Goal: Feedback & Contribution: Submit feedback/report problem

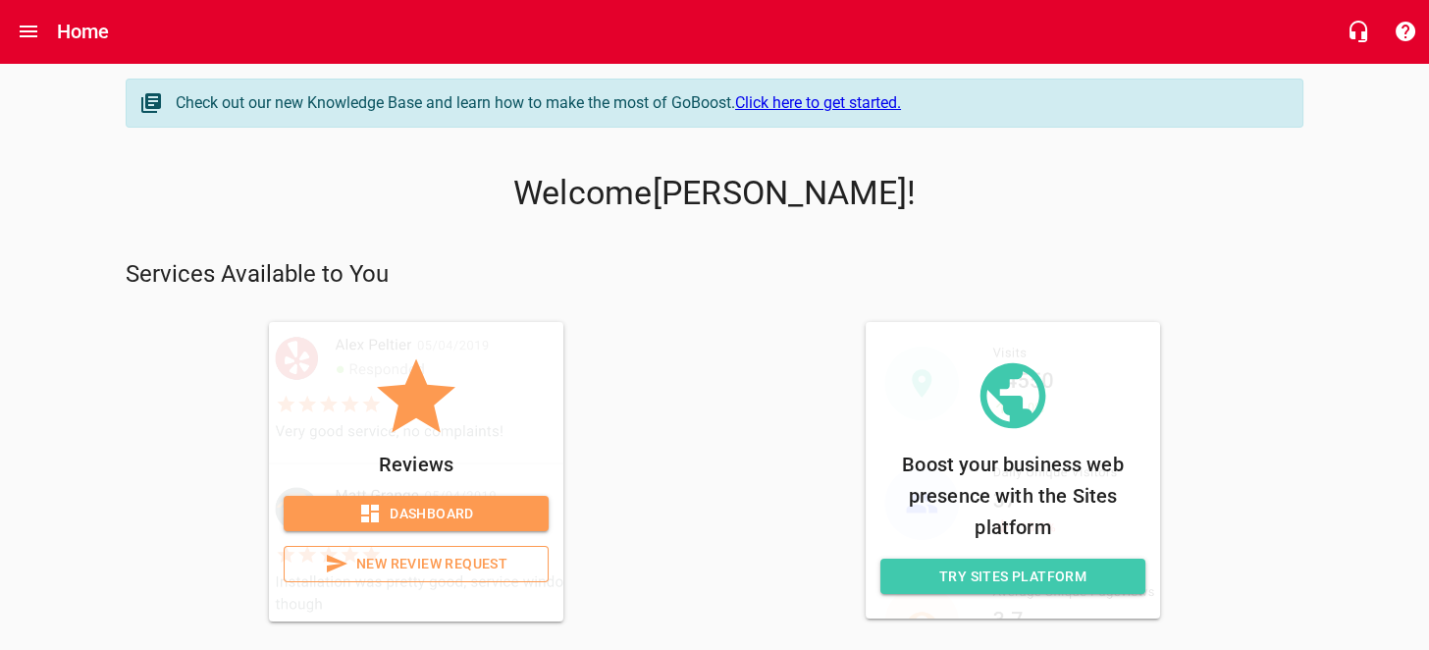
click at [475, 510] on span "Dashboard" at bounding box center [416, 514] width 234 height 25
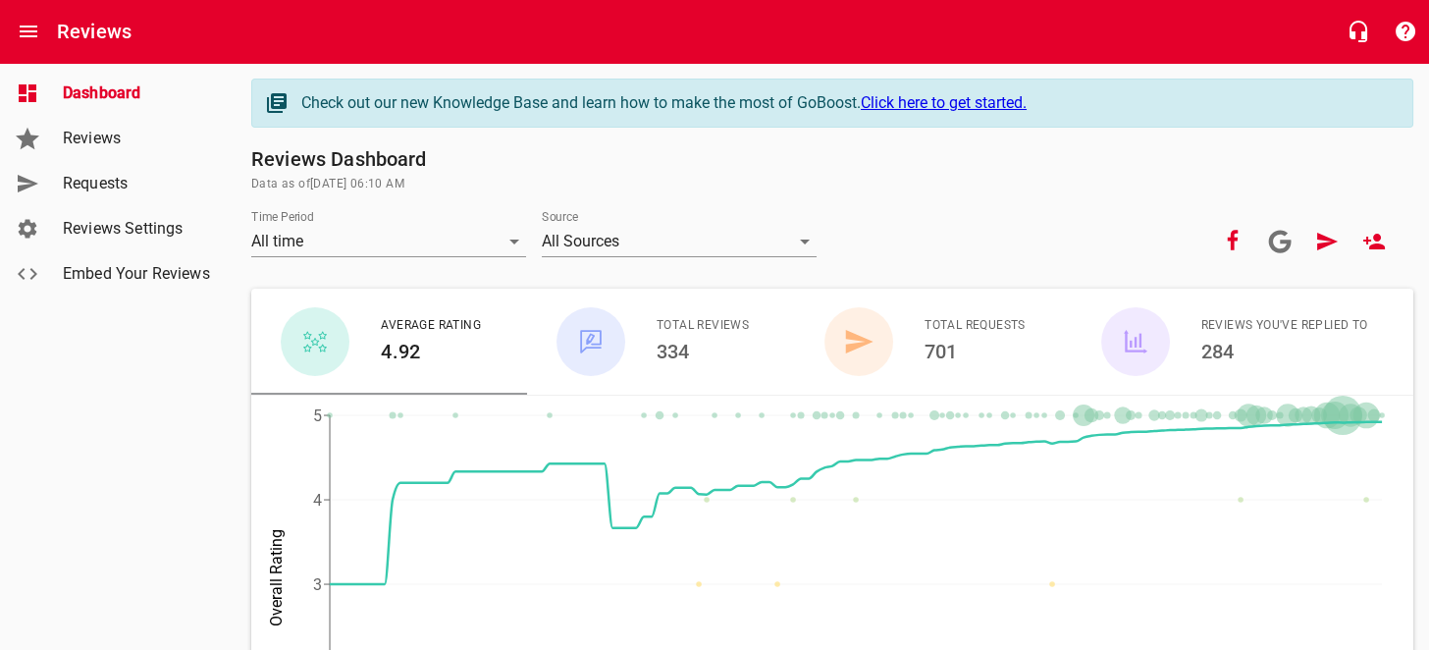
click at [115, 144] on span "Reviews" at bounding box center [137, 139] width 149 height 24
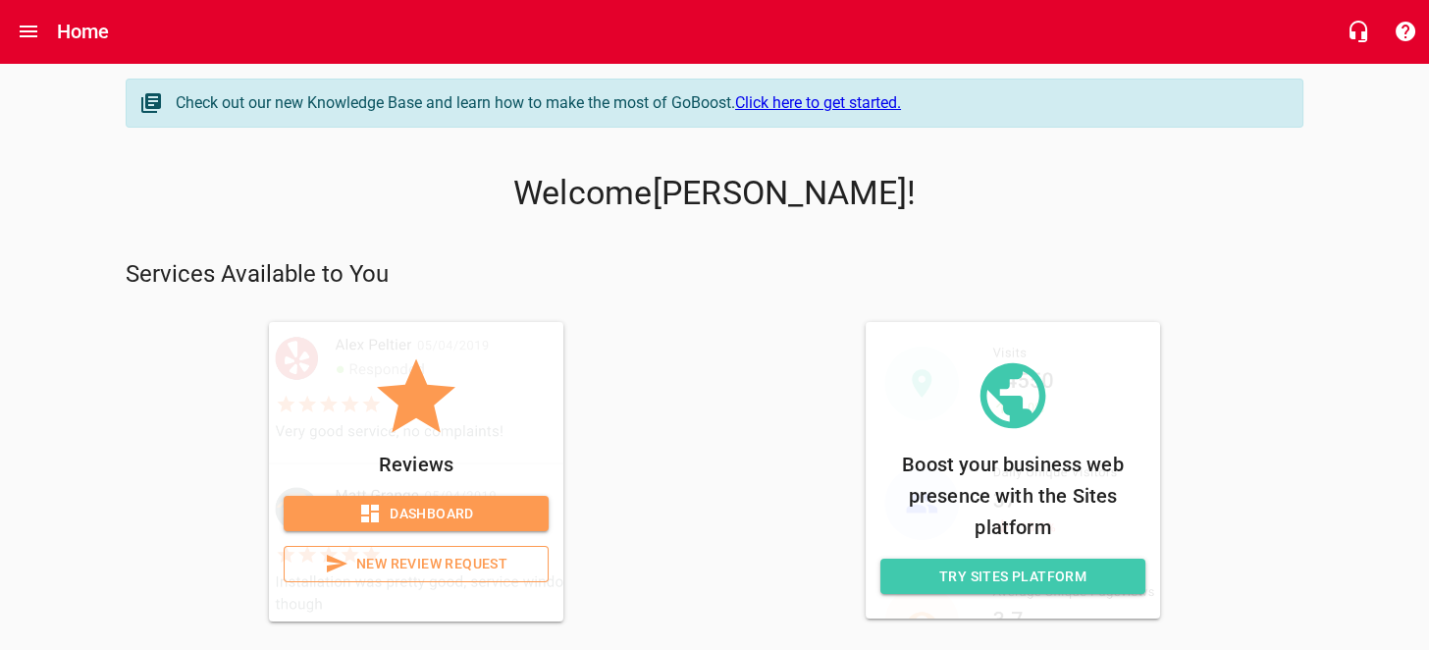
click at [472, 506] on span "Dashboard" at bounding box center [416, 514] width 234 height 25
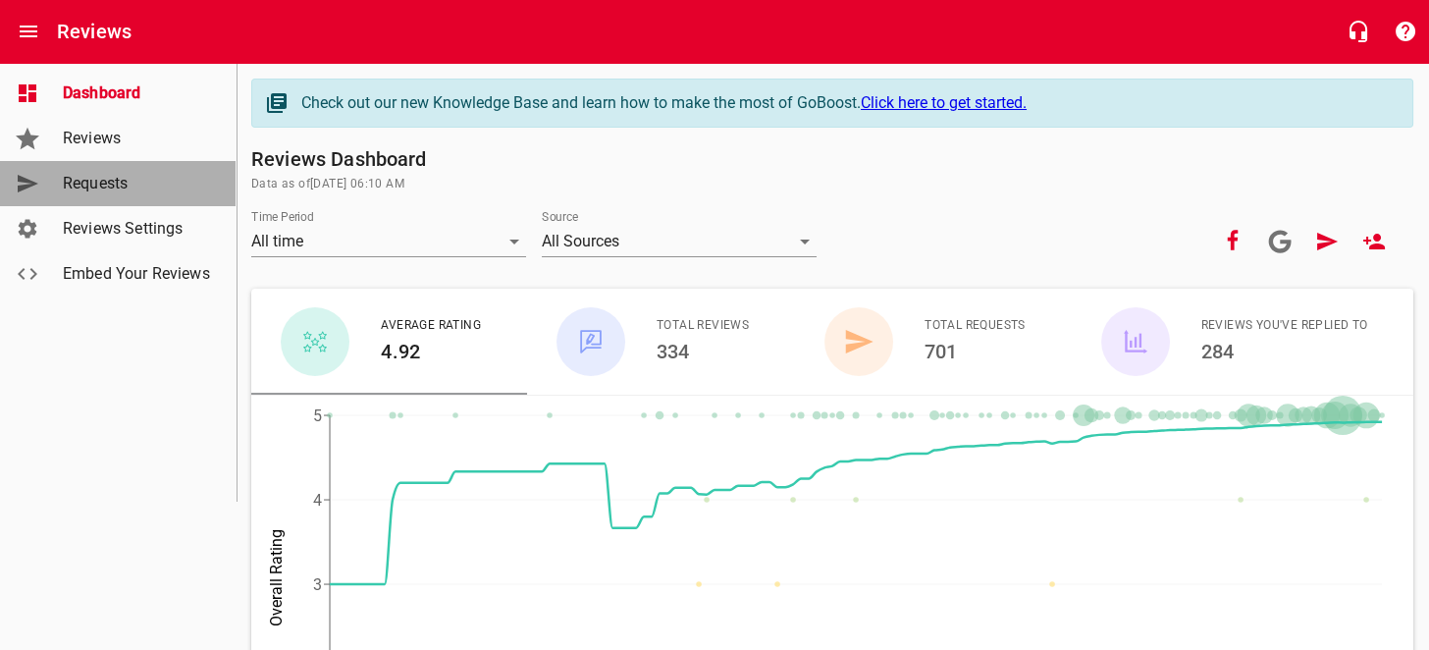
click at [97, 173] on span "Requests" at bounding box center [137, 184] width 149 height 24
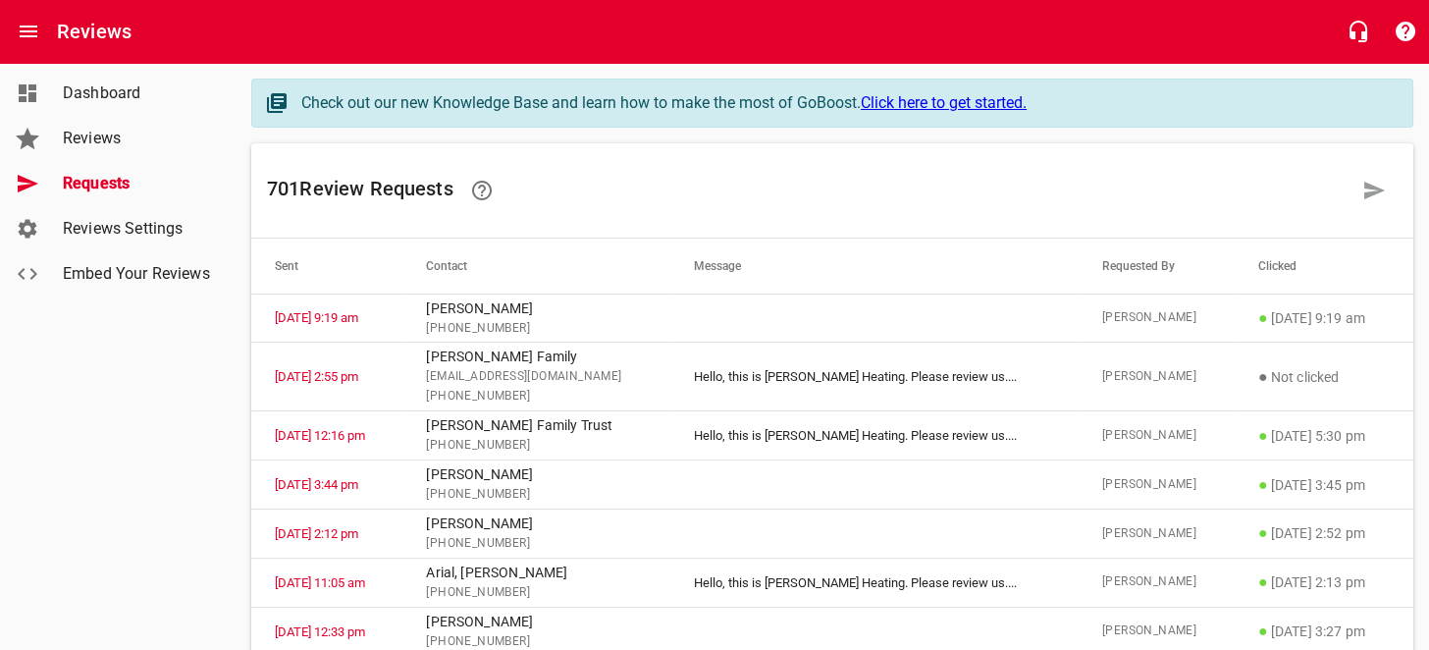
click at [128, 142] on span "Reviews" at bounding box center [137, 139] width 149 height 24
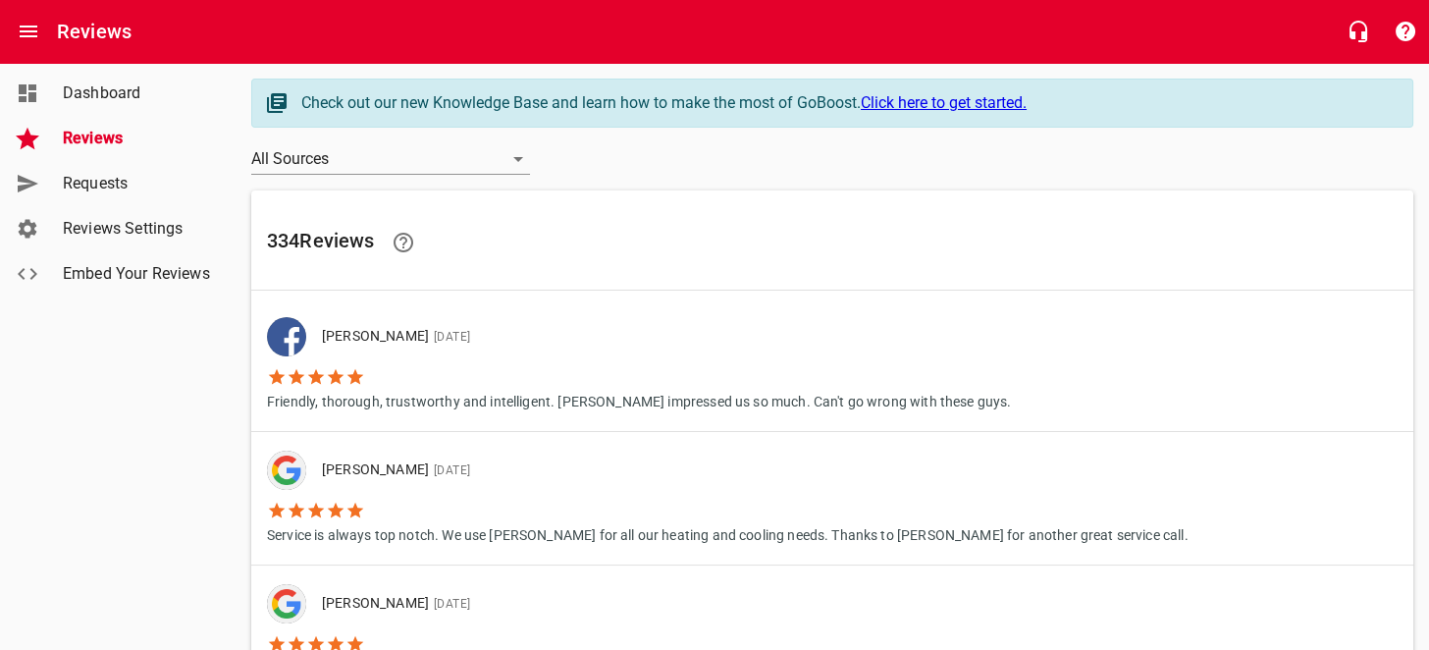
click at [141, 188] on span "Requests" at bounding box center [137, 184] width 149 height 24
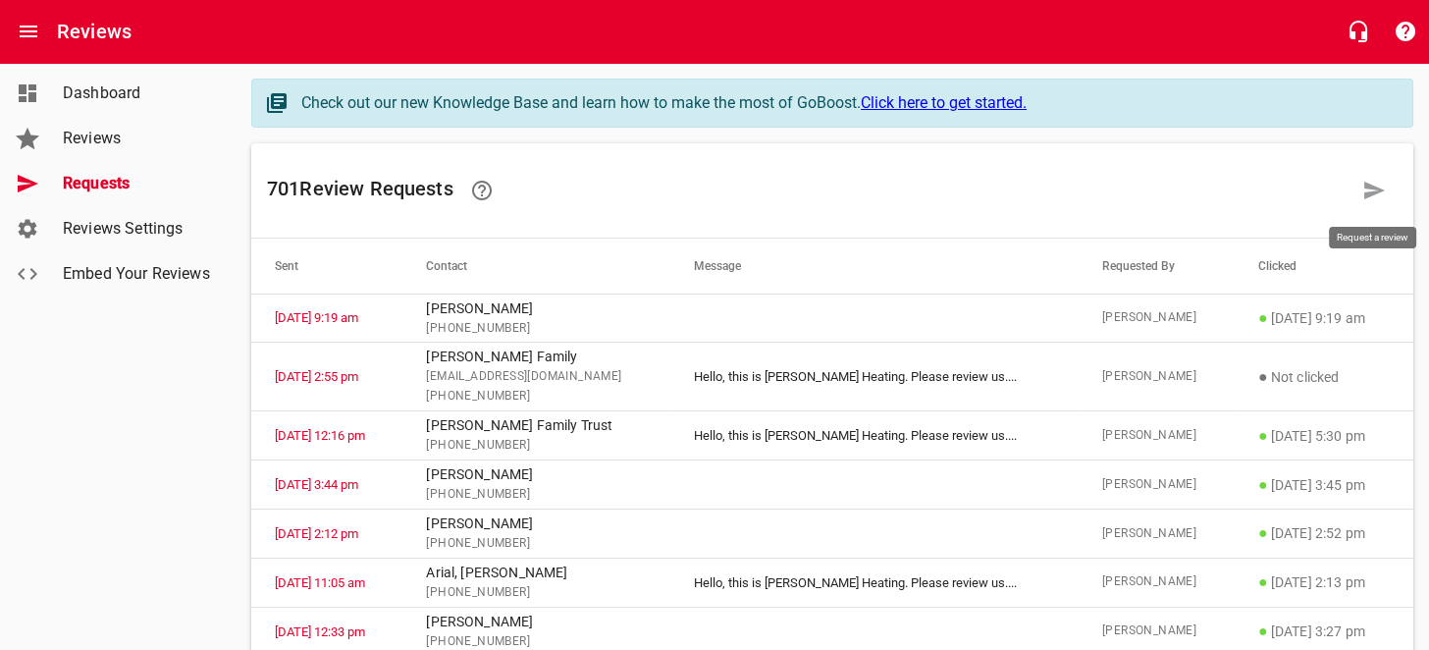
click at [1364, 189] on icon at bounding box center [1374, 191] width 24 height 24
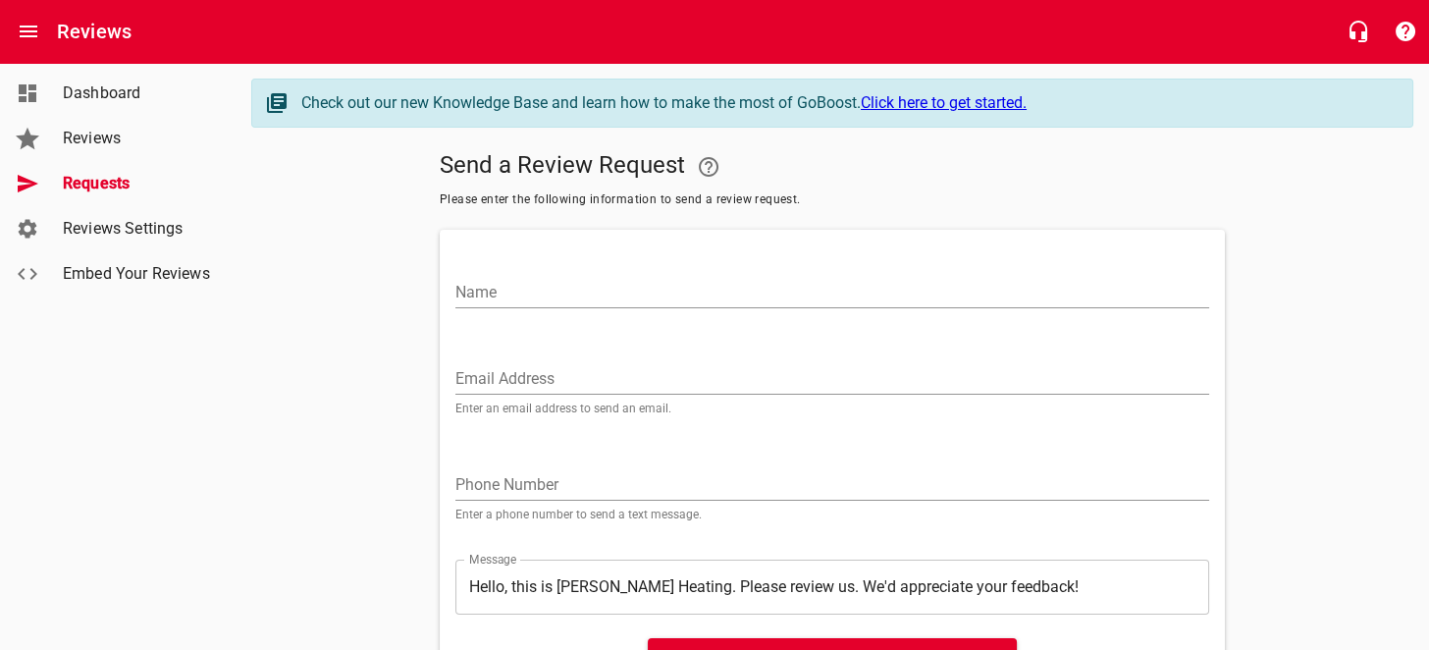
click at [557, 295] on input "Name" at bounding box center [832, 292] width 754 height 31
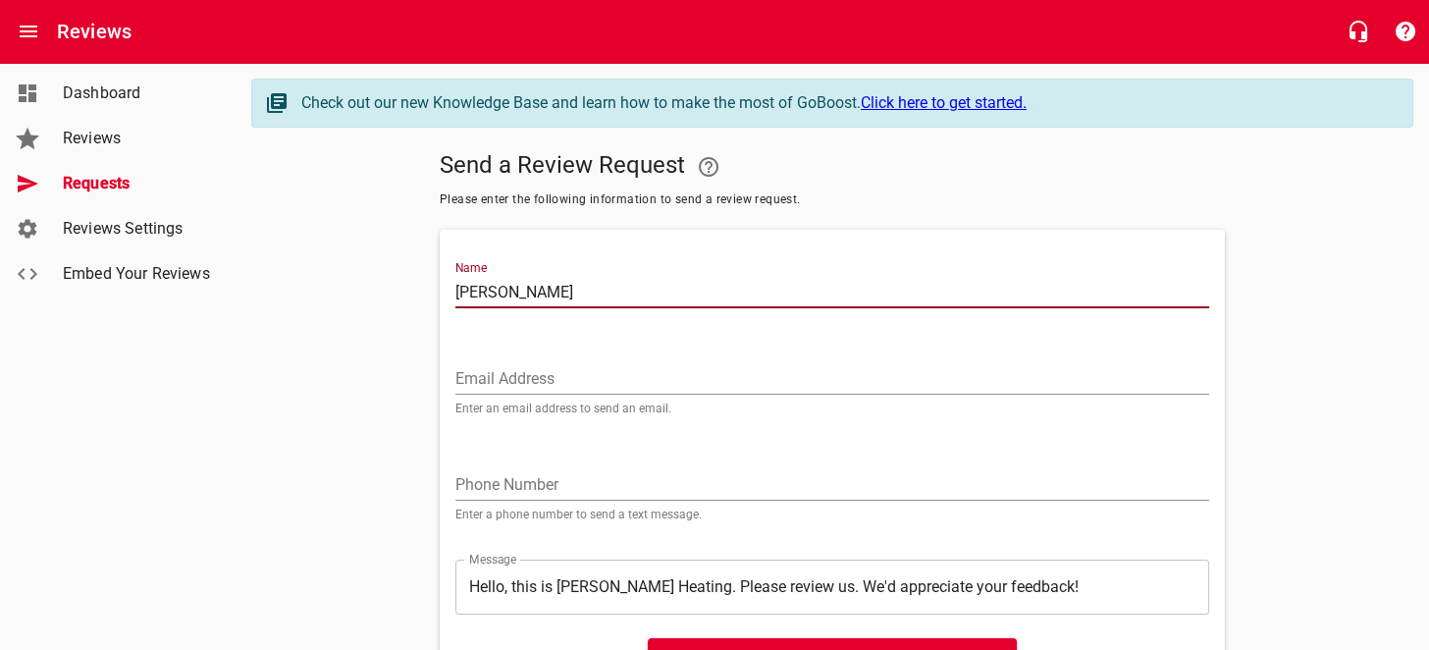
type input "[PERSON_NAME]"
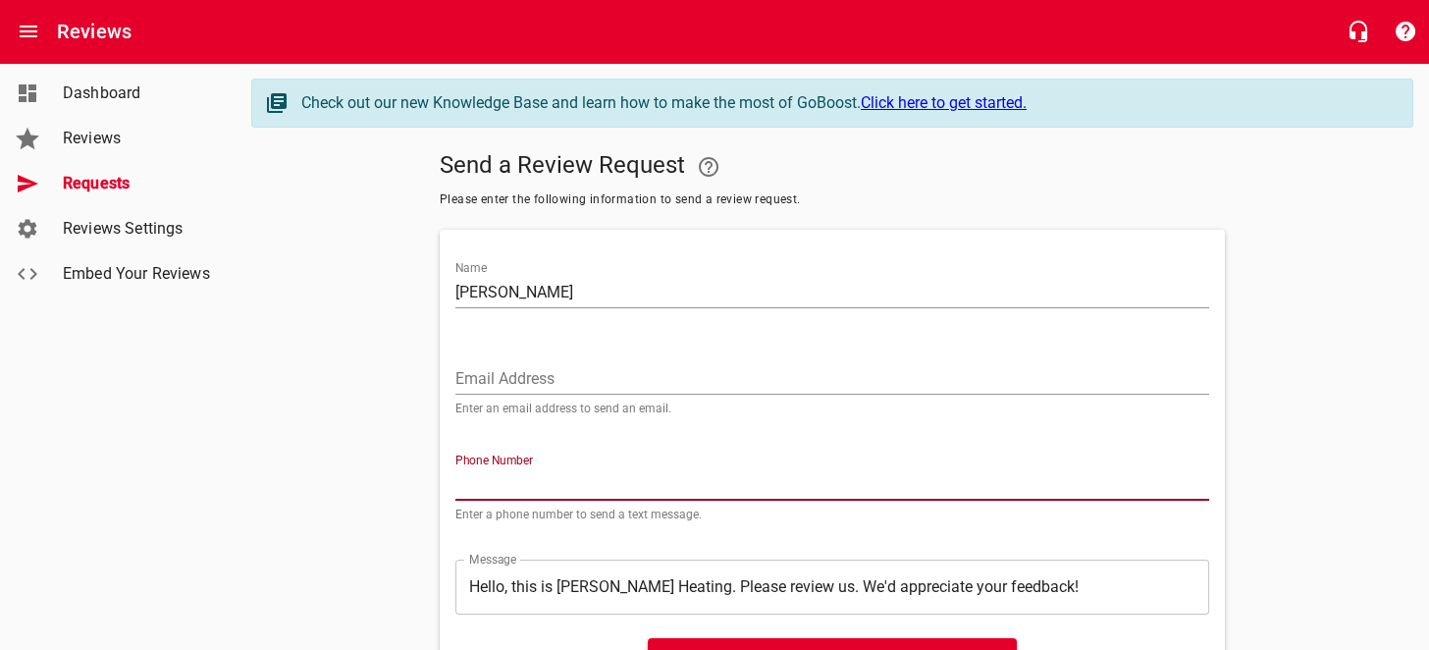
click at [477, 490] on input "tel" at bounding box center [832, 484] width 754 height 31
type input "3302052729"
click at [492, 382] on input "Email Address" at bounding box center [832, 378] width 754 height 31
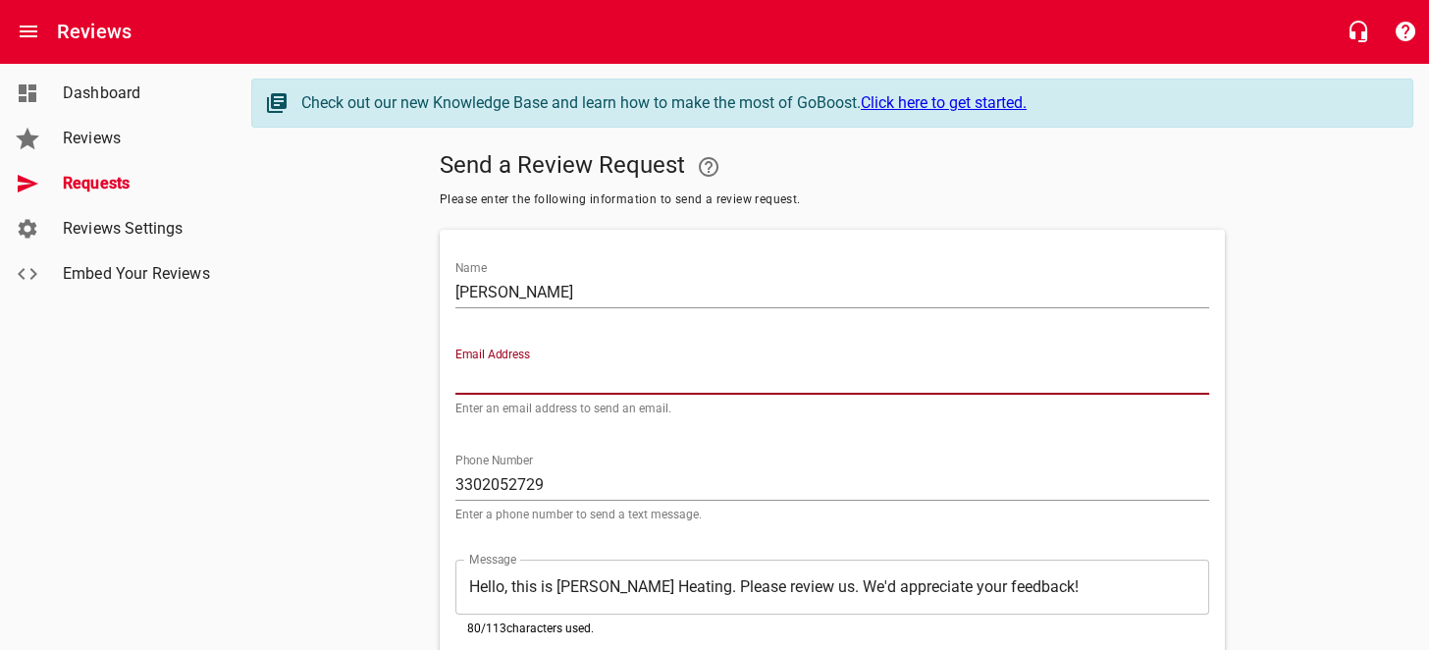
paste input "[PERSON_NAME][EMAIL_ADDRESS][DOMAIN_NAME]"
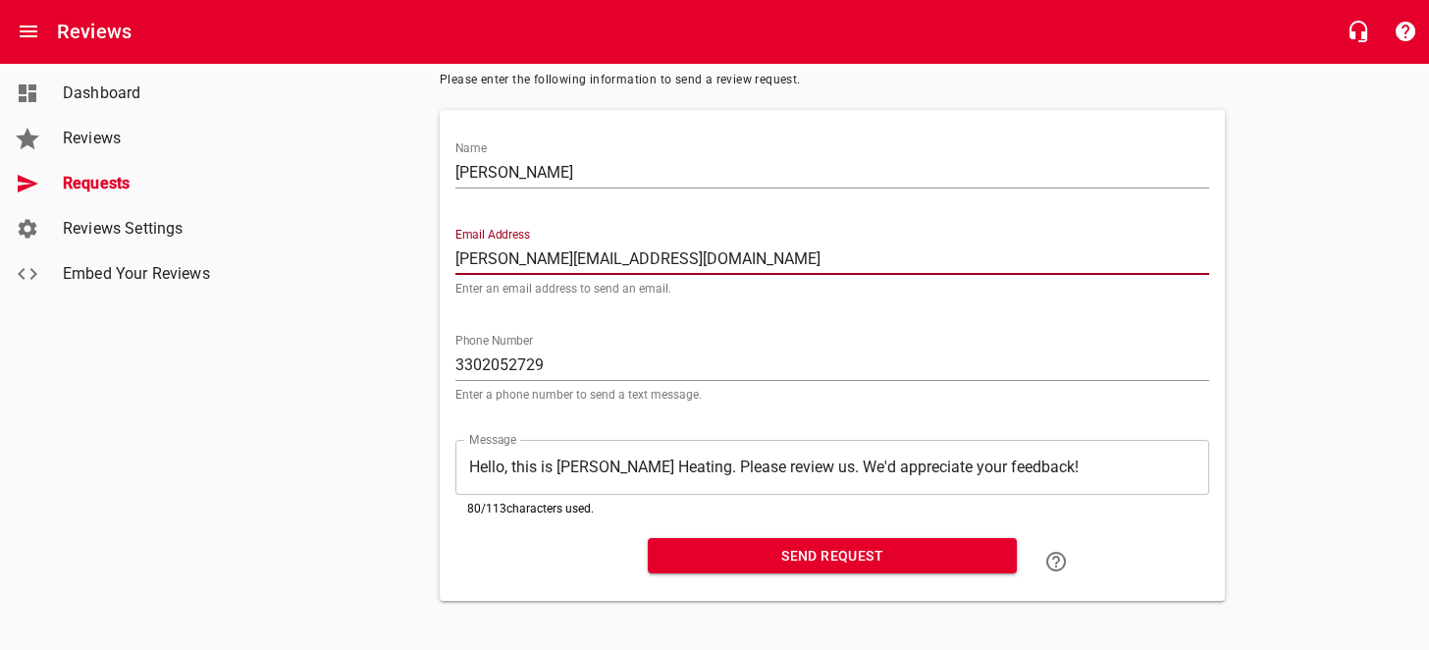
scroll to position [127, 0]
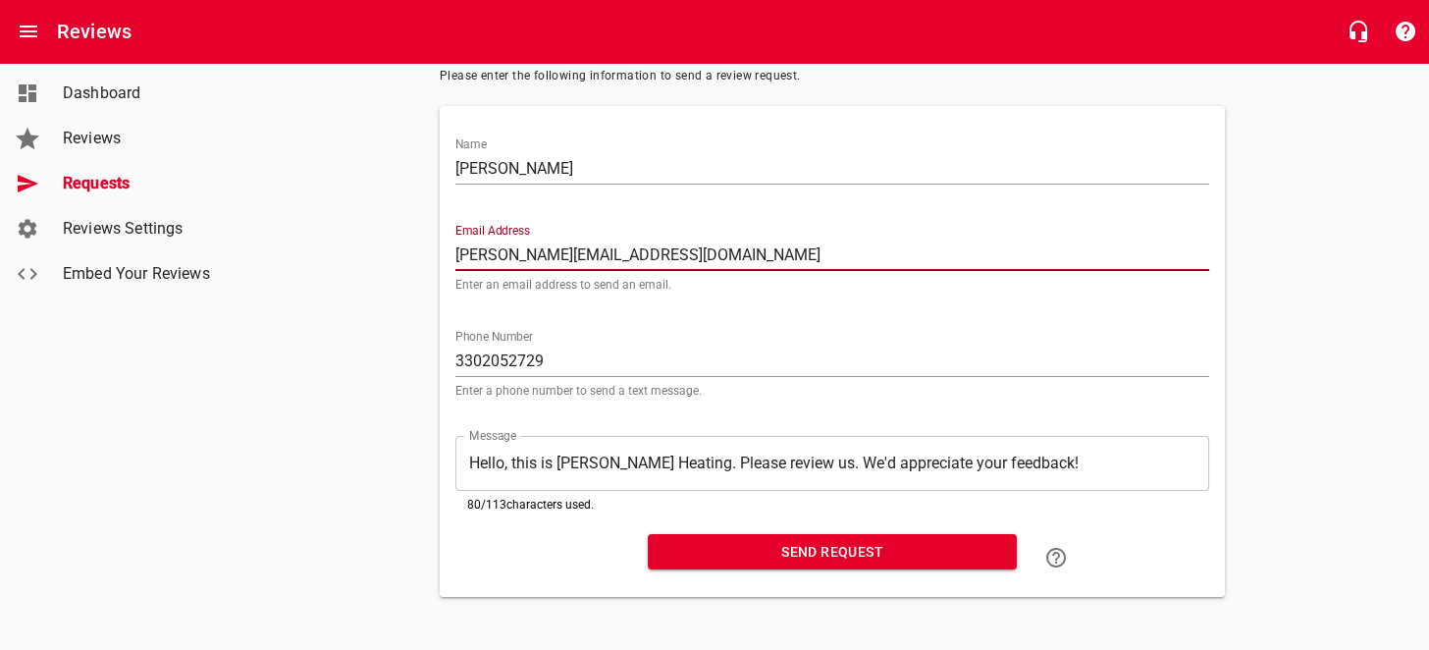
type input "[PERSON_NAME][EMAIL_ADDRESS][DOMAIN_NAME]"
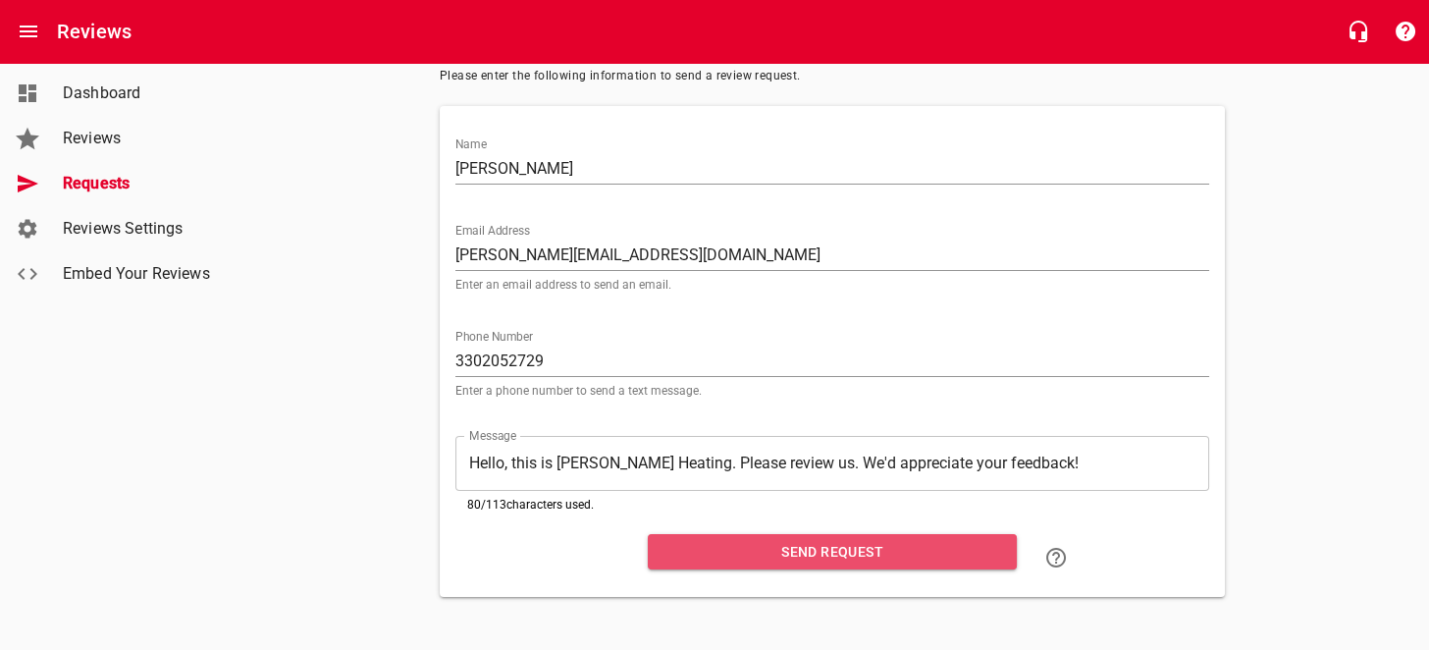
click at [851, 550] on span "Send Request" at bounding box center [833, 552] width 338 height 25
